Goal: Entertainment & Leisure: Consume media (video, audio)

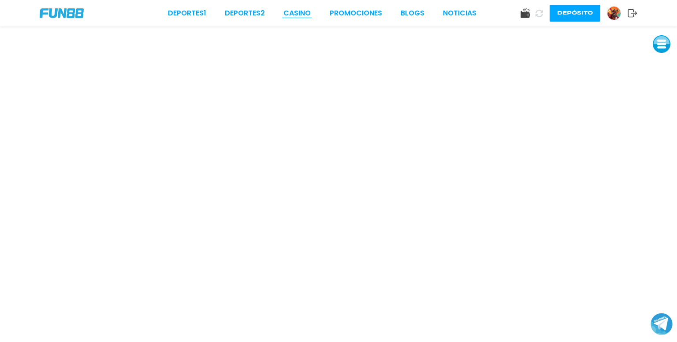
click at [299, 13] on link "CASINO" at bounding box center [297, 13] width 27 height 11
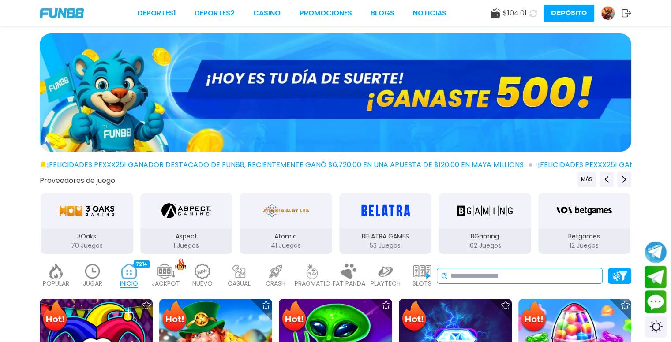
click at [514, 278] on input at bounding box center [524, 276] width 148 height 11
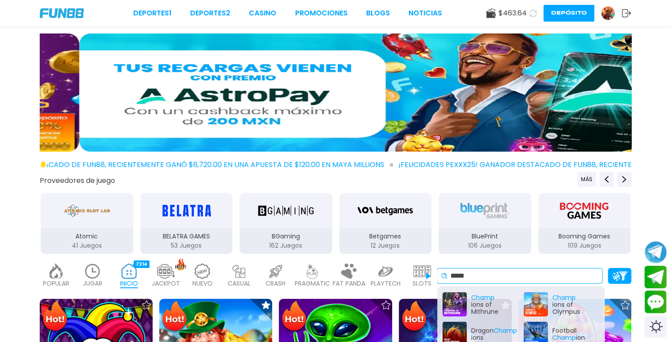
type input "*****"
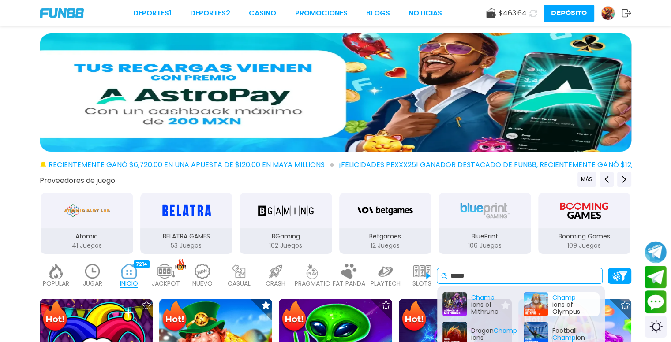
click at [530, 302] on div "Champ ions of Olympus" at bounding box center [561, 304] width 76 height 24
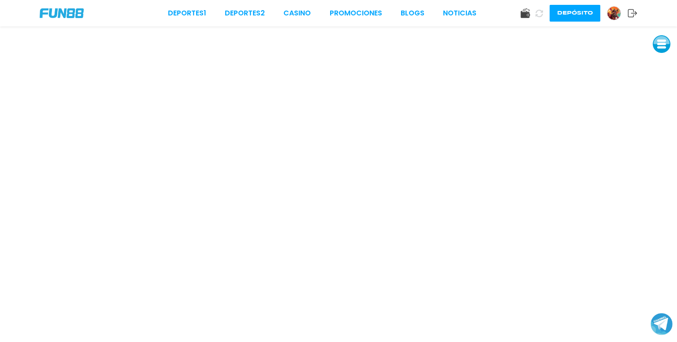
click at [665, 43] on button at bounding box center [662, 44] width 18 height 18
click at [663, 105] on button at bounding box center [662, 104] width 18 height 18
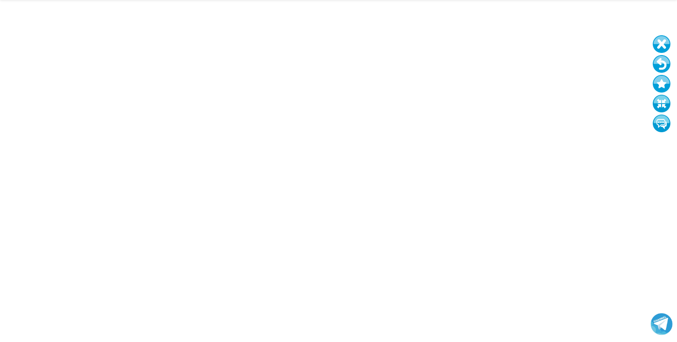
click at [660, 43] on button at bounding box center [662, 44] width 18 height 18
